Goal: Task Accomplishment & Management: Manage account settings

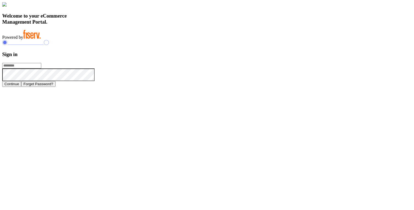
type input "**********"
click at [165, 25] on h3 "Welcome to your eCommerce Management Portal." at bounding box center [207, 19] width 410 height 12
click at [164, 25] on h3 "Welcome to your eCommerce Management Portal." at bounding box center [207, 19] width 410 height 12
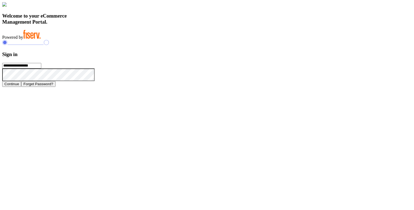
drag, startPoint x: 94, startPoint y: 141, endPoint x: 193, endPoint y: 150, distance: 100.3
click at [193, 25] on h3 "Welcome to your eCommerce Management Portal." at bounding box center [207, 19] width 410 height 12
click at [209, 40] on div "Welcome to your eCommerce Management Portal. Powered by" at bounding box center [207, 21] width 410 height 38
click at [178, 25] on h3 "Welcome to your eCommerce Management Portal." at bounding box center [207, 19] width 410 height 12
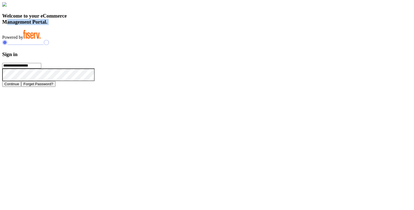
click at [178, 25] on h3 "Welcome to your eCommerce Management Portal." at bounding box center [207, 19] width 410 height 12
click at [176, 25] on h3 "Welcome to your eCommerce Management Portal." at bounding box center [207, 19] width 410 height 12
